Goal: Transaction & Acquisition: Purchase product/service

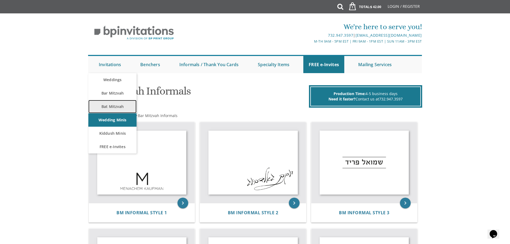
click at [111, 102] on link "Bat Mitzvah" at bounding box center [112, 106] width 48 height 13
click at [112, 96] on link "Bar Mitzvah" at bounding box center [112, 92] width 48 height 13
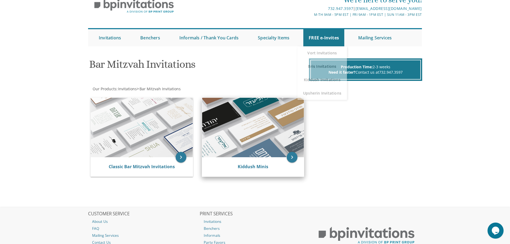
scroll to position [73, 0]
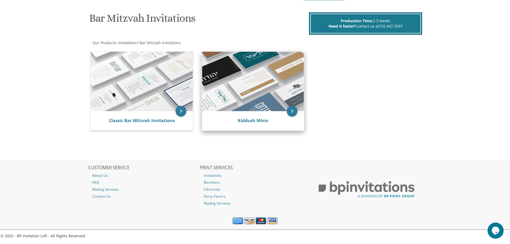
click at [230, 94] on img at bounding box center [253, 81] width 102 height 59
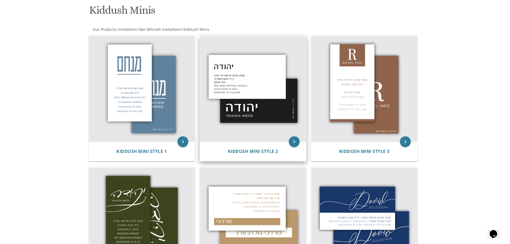
scroll to position [80, 0]
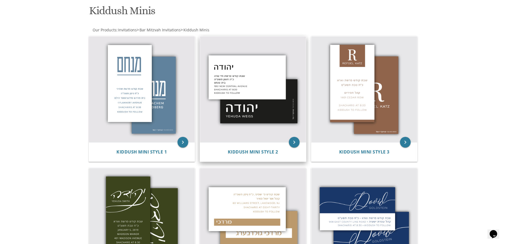
click at [280, 83] on img at bounding box center [253, 89] width 106 height 106
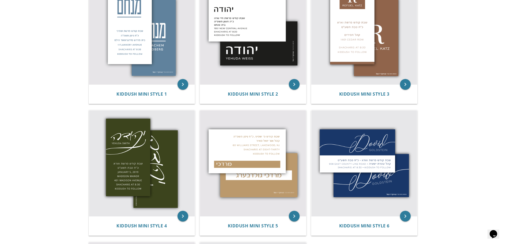
scroll to position [107, 0]
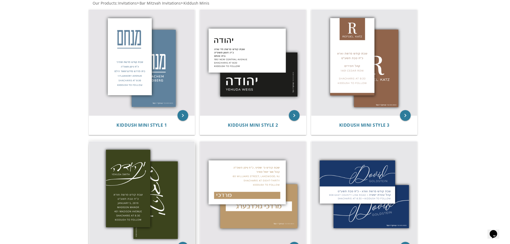
click at [103, 163] on img at bounding box center [142, 194] width 106 height 106
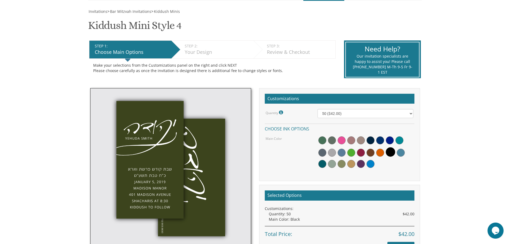
scroll to position [80, 0]
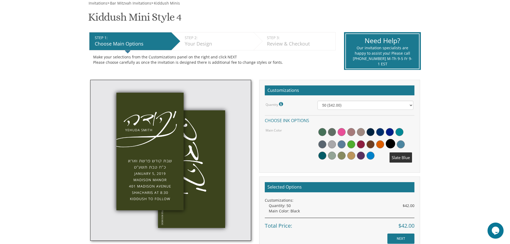
click at [399, 144] on span at bounding box center [400, 144] width 8 height 8
click at [381, 134] on span at bounding box center [380, 132] width 8 height 8
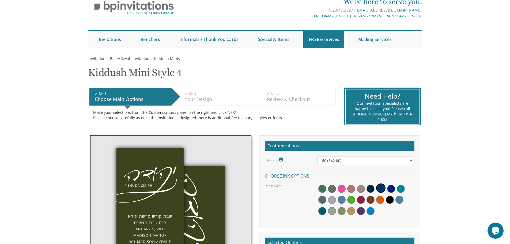
scroll to position [0, 0]
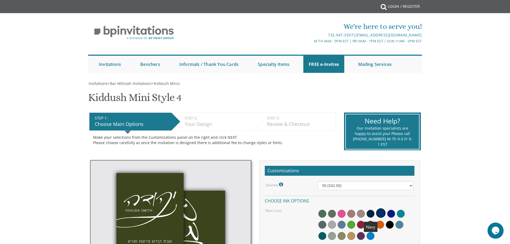
click at [368, 211] on span at bounding box center [370, 213] width 8 height 8
click at [382, 224] on span at bounding box center [380, 224] width 8 height 8
click at [376, 226] on div at bounding box center [365, 224] width 96 height 35
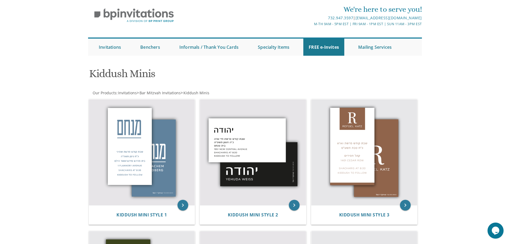
scroll to position [27, 0]
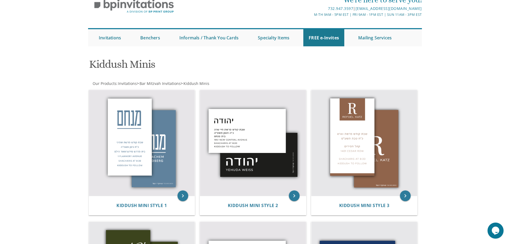
click at [102, 88] on div "keyboard_arrow_right Kiddush Mini Style 1" at bounding box center [143, 153] width 111 height 132
click at [149, 151] on img at bounding box center [142, 143] width 106 height 106
drag, startPoint x: 149, startPoint y: 151, endPoint x: 144, endPoint y: 152, distance: 4.8
click at [144, 152] on img at bounding box center [142, 143] width 106 height 106
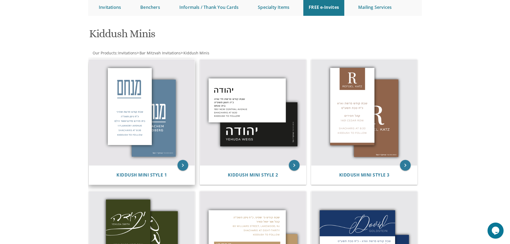
scroll to position [53, 0]
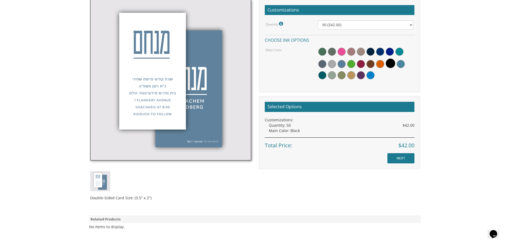
scroll to position [134, 0]
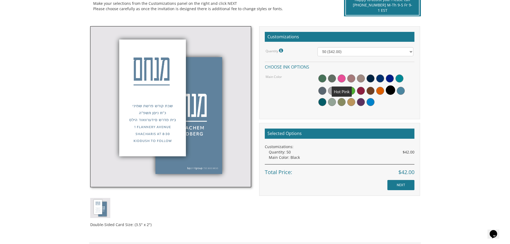
click at [340, 78] on span at bounding box center [341, 78] width 8 height 8
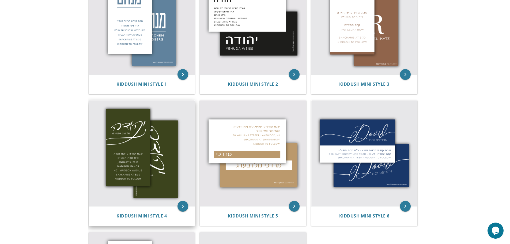
scroll to position [160, 0]
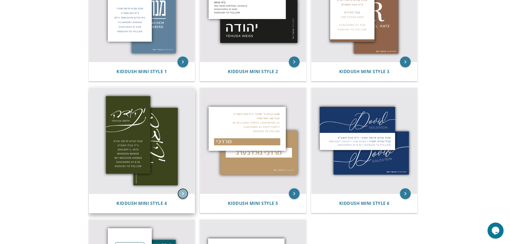
click at [182, 189] on icon "keyboard_arrow_right" at bounding box center [182, 193] width 11 height 11
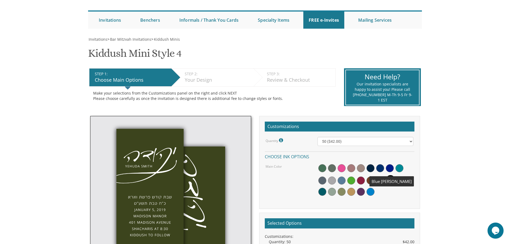
scroll to position [53, 0]
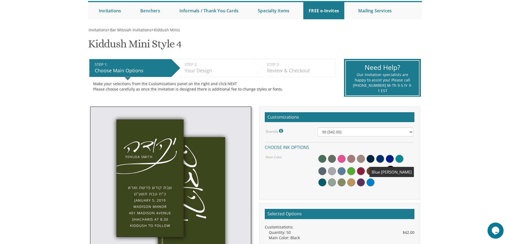
click at [379, 184] on div at bounding box center [365, 171] width 96 height 35
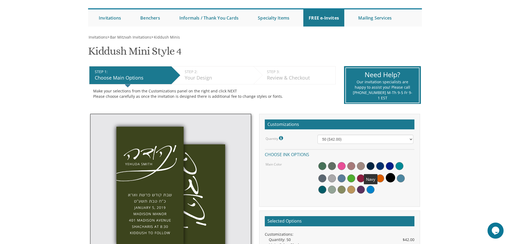
scroll to position [27, 0]
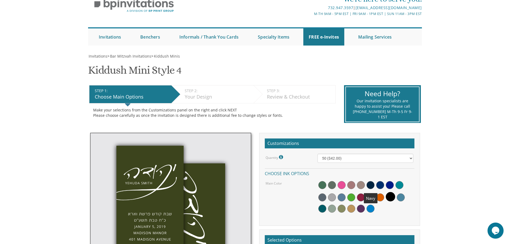
click at [367, 158] on div "Quantity Please note: Quantities may be modified after order completion. For we…" at bounding box center [340, 184] width 150 height 61
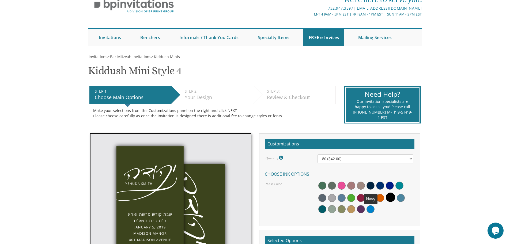
click at [370, 185] on span at bounding box center [370, 185] width 8 height 8
click at [339, 188] on span at bounding box center [341, 187] width 8 height 8
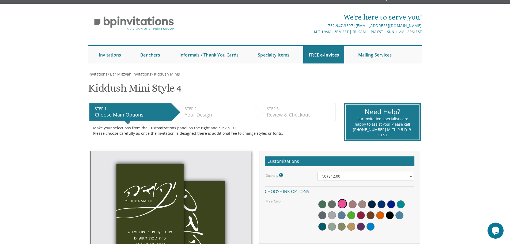
scroll to position [0, 0]
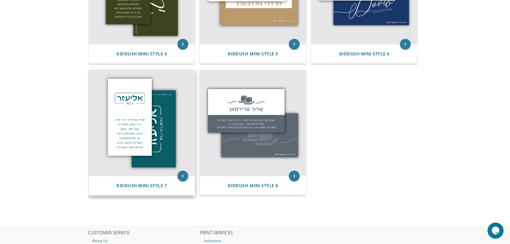
scroll to position [241, 0]
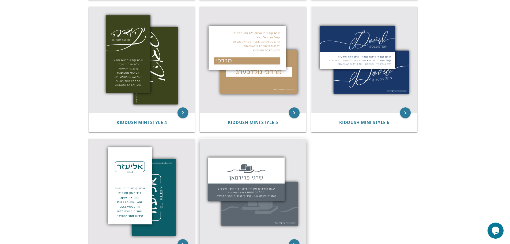
drag, startPoint x: 225, startPoint y: 7, endPoint x: 263, endPoint y: 182, distance: 178.5
click at [263, 182] on img at bounding box center [253, 192] width 106 height 106
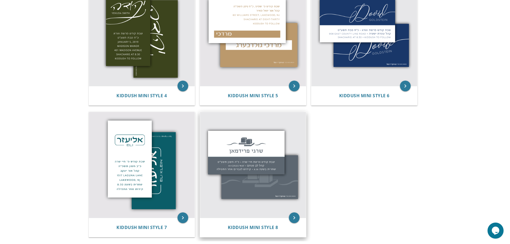
scroll to position [295, 0]
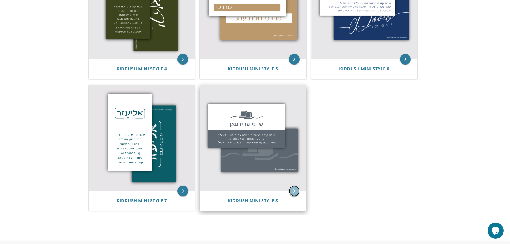
click at [294, 192] on icon "keyboard_arrow_right" at bounding box center [294, 190] width 11 height 11
click at [294, 188] on icon "keyboard_arrow_right" at bounding box center [294, 190] width 11 height 11
click at [294, 190] on icon "keyboard_arrow_right" at bounding box center [294, 190] width 11 height 11
click at [293, 186] on icon "keyboard_arrow_right" at bounding box center [294, 190] width 11 height 11
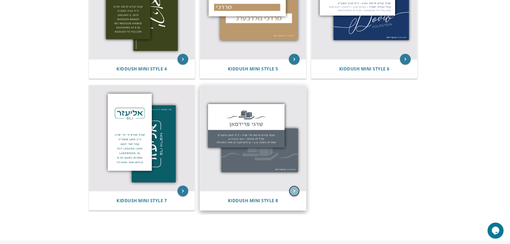
drag, startPoint x: 293, startPoint y: 186, endPoint x: 294, endPoint y: 190, distance: 4.4
click at [294, 190] on icon "keyboard_arrow_right" at bounding box center [294, 190] width 11 height 11
click at [294, 189] on icon "keyboard_arrow_right" at bounding box center [294, 190] width 11 height 11
click at [295, 187] on icon "keyboard_arrow_right" at bounding box center [294, 190] width 11 height 11
click at [295, 188] on icon "keyboard_arrow_right" at bounding box center [294, 190] width 11 height 11
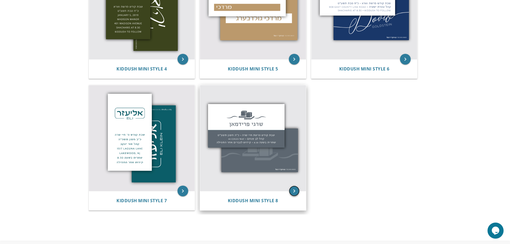
click at [290, 190] on icon "keyboard_arrow_right" at bounding box center [294, 190] width 11 height 11
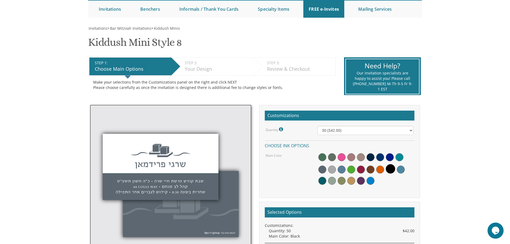
scroll to position [53, 0]
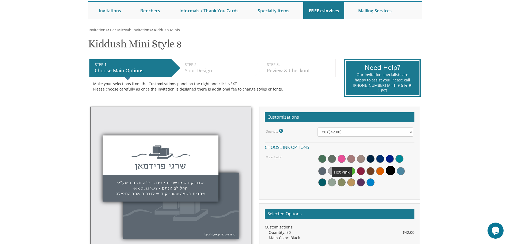
click at [339, 156] on span at bounding box center [341, 159] width 8 height 8
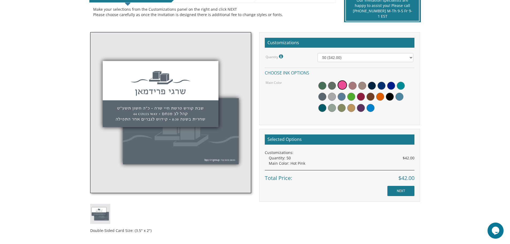
scroll to position [103, 0]
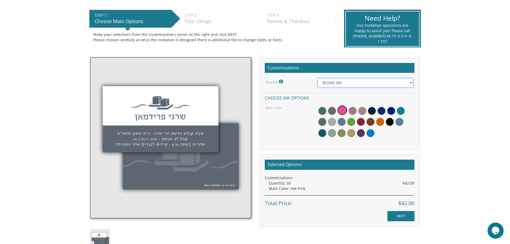
click at [381, 81] on select "50 ($42.00) 100 ($48.00) 150 ($54.00) 200 ($60.00) 250 ($66.00) 300 ($72.00)" at bounding box center [365, 82] width 96 height 9
click at [266, 142] on div "Customizations Quantity Please note: Quantities may be modified after order com…" at bounding box center [339, 103] width 161 height 93
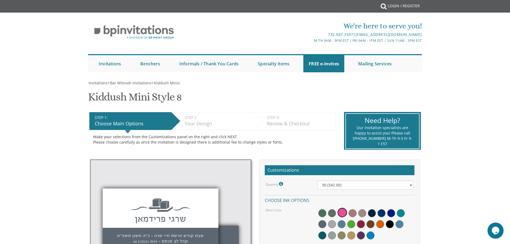
scroll to position [0, 0]
